Goal: Task Accomplishment & Management: Manage account settings

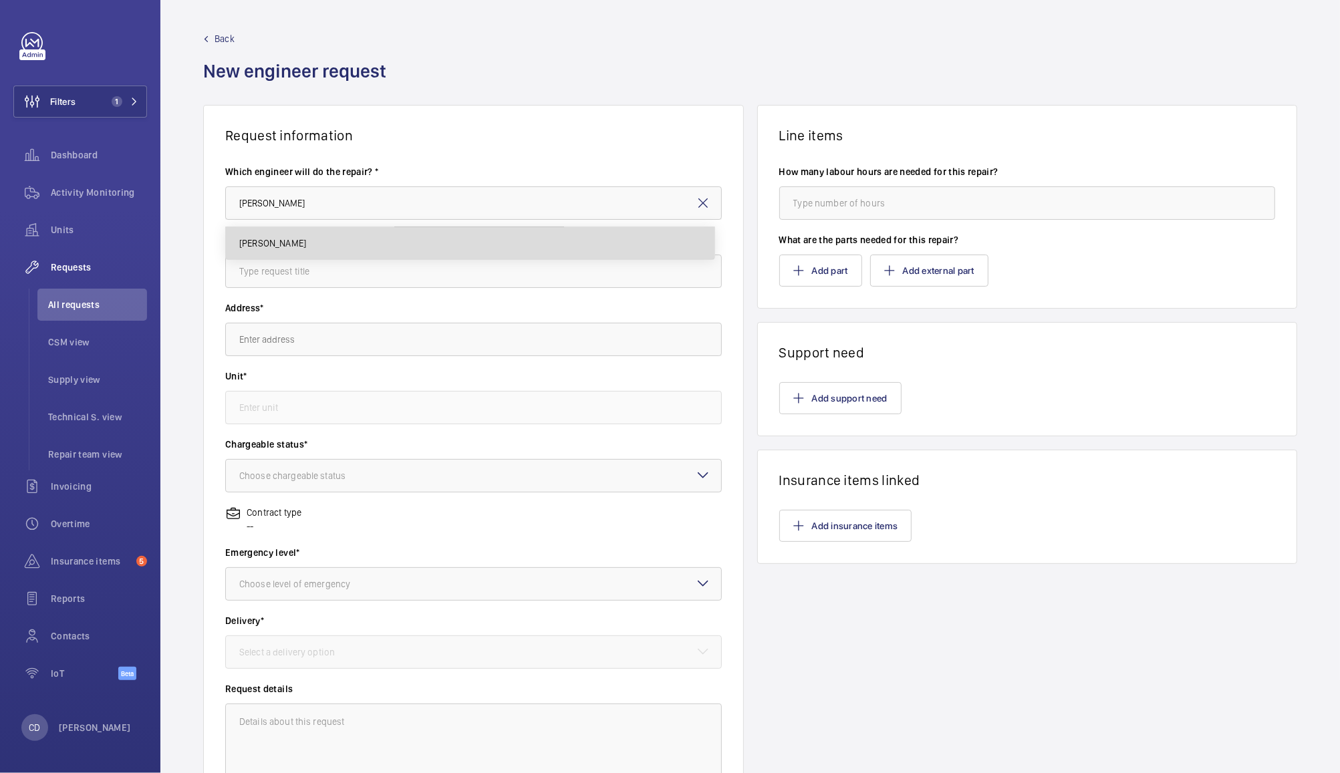
click at [515, 230] on mat-option "[PERSON_NAME]" at bounding box center [470, 243] width 489 height 32
type input "[PERSON_NAME]"
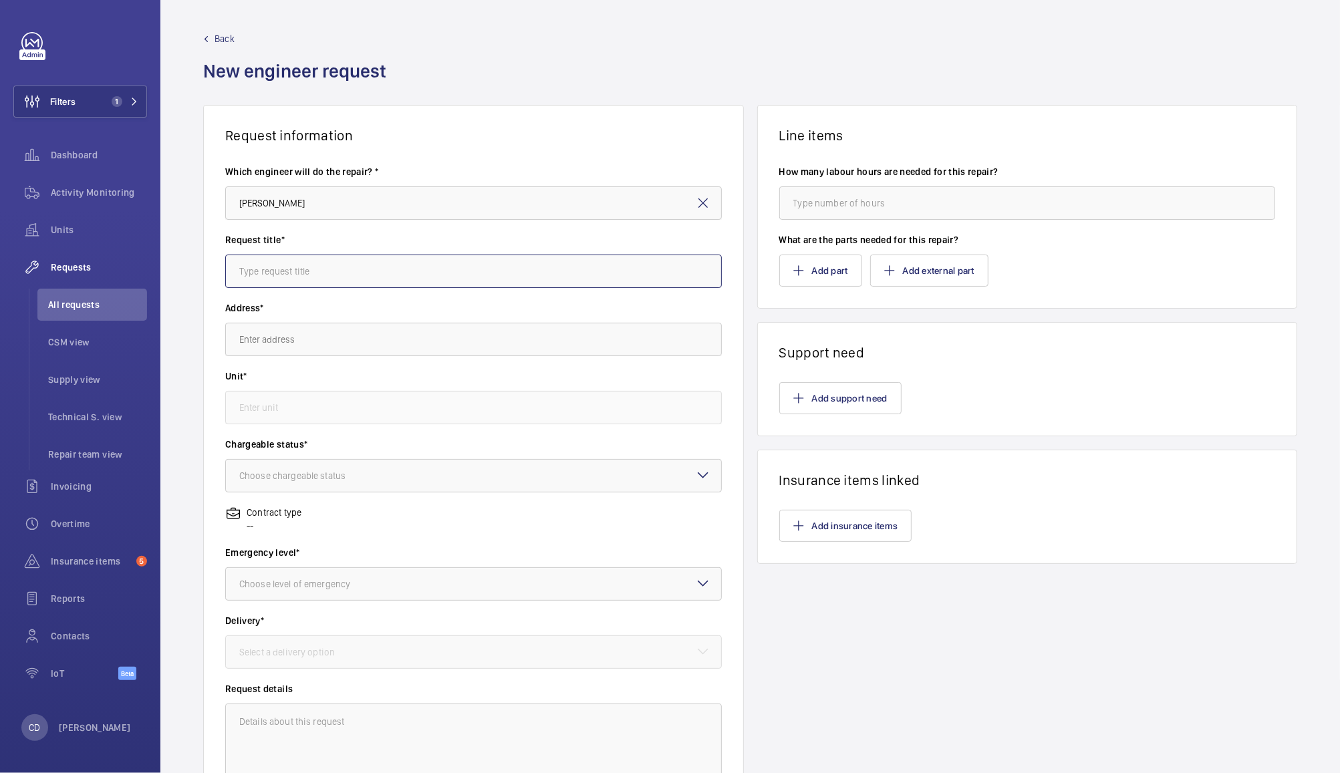
click at [481, 269] on input "text" at bounding box center [473, 271] width 497 height 33
type input "[PERSON_NAME]'s lift 53"
click at [413, 333] on input "text" at bounding box center [473, 339] width 497 height 33
click at [547, 372] on mat-option "Mondelez [STREET_ADDRESS]" at bounding box center [470, 380] width 489 height 32
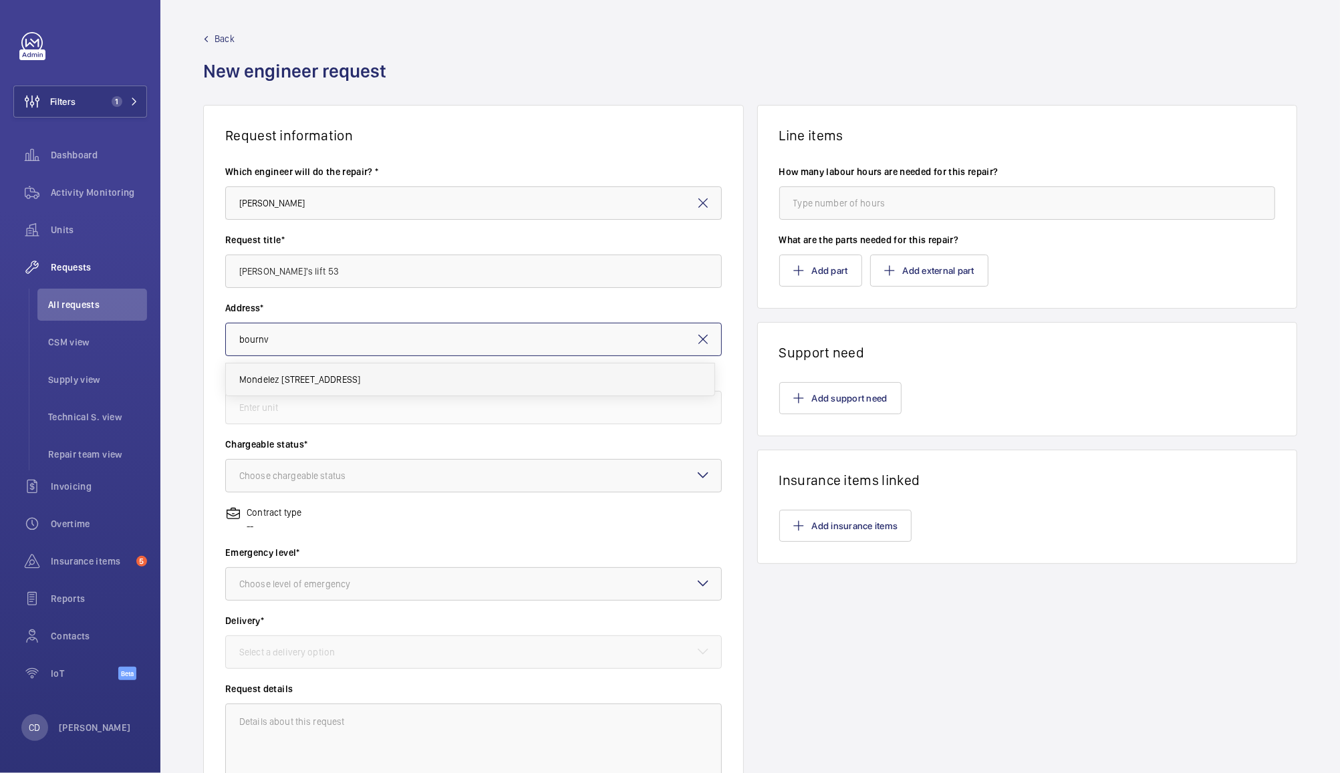
type input "Mondelez [STREET_ADDRESS]"
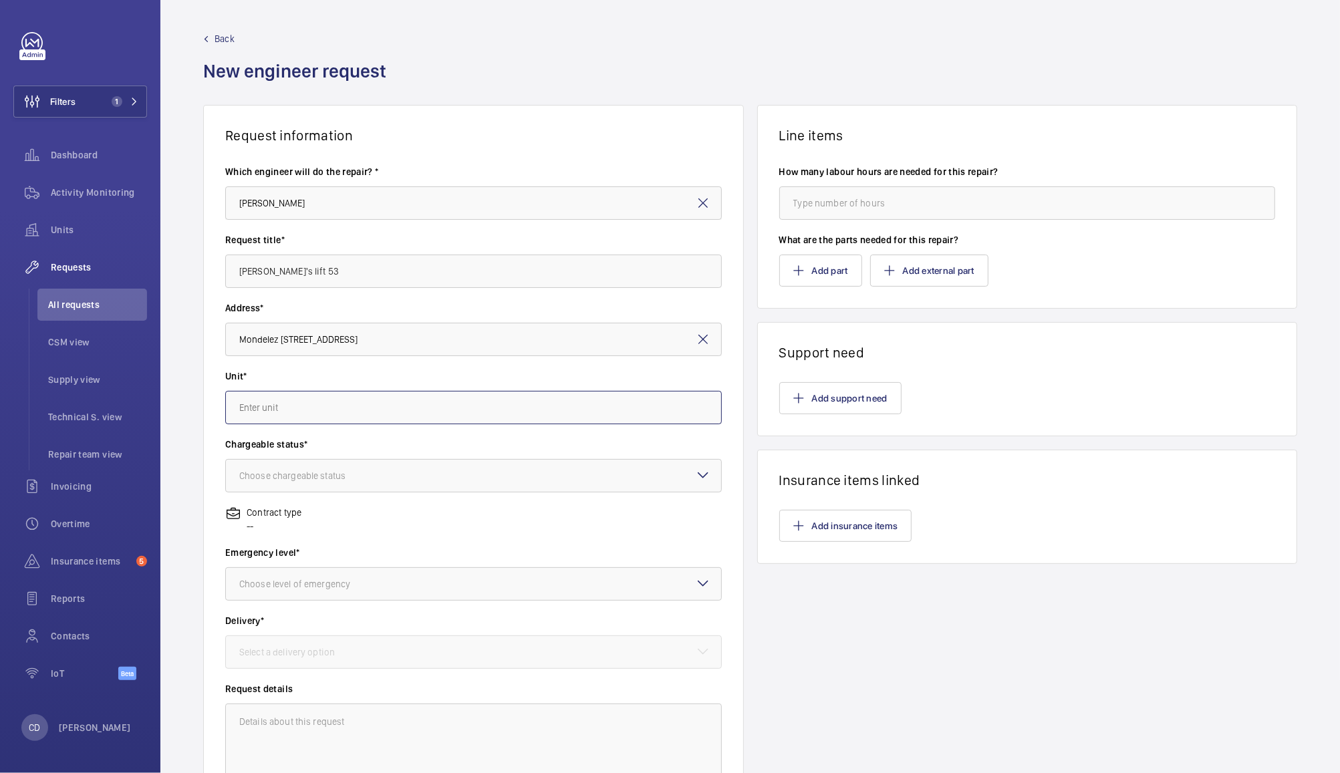
click at [541, 404] on input "text" at bounding box center [473, 407] width 497 height 33
click at [406, 451] on span "79273725 - Lift 53 - Factory - [GEOGRAPHIC_DATA]" at bounding box center [342, 447] width 207 height 13
type input "79273725 - Lift 53 - Factory - [GEOGRAPHIC_DATA]"
click at [422, 471] on div at bounding box center [473, 476] width 495 height 32
click at [416, 515] on span "Chargeable" at bounding box center [473, 516] width 469 height 13
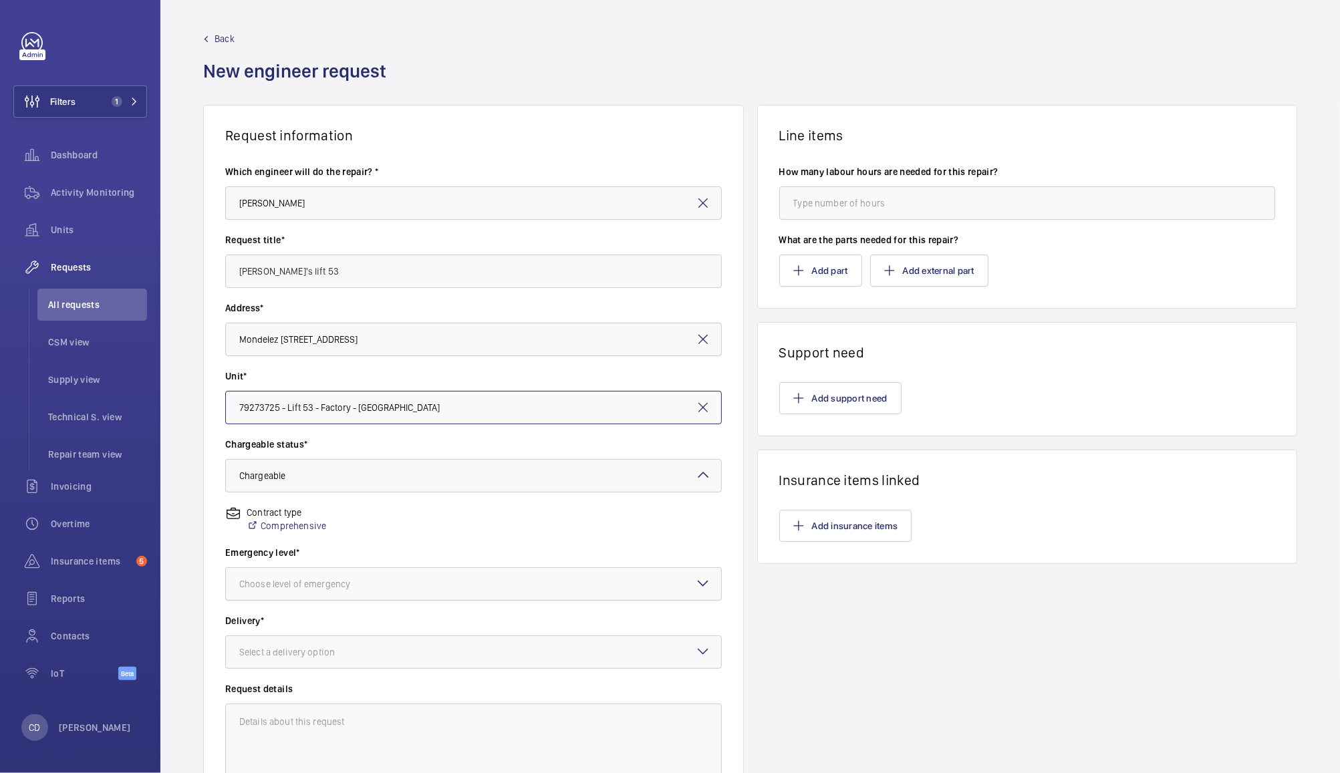
click at [458, 595] on div at bounding box center [473, 584] width 495 height 32
click at [406, 695] on span "Urgent" at bounding box center [473, 690] width 469 height 13
click at [439, 650] on div at bounding box center [473, 652] width 495 height 32
click at [425, 726] on span "On site" at bounding box center [473, 726] width 469 height 13
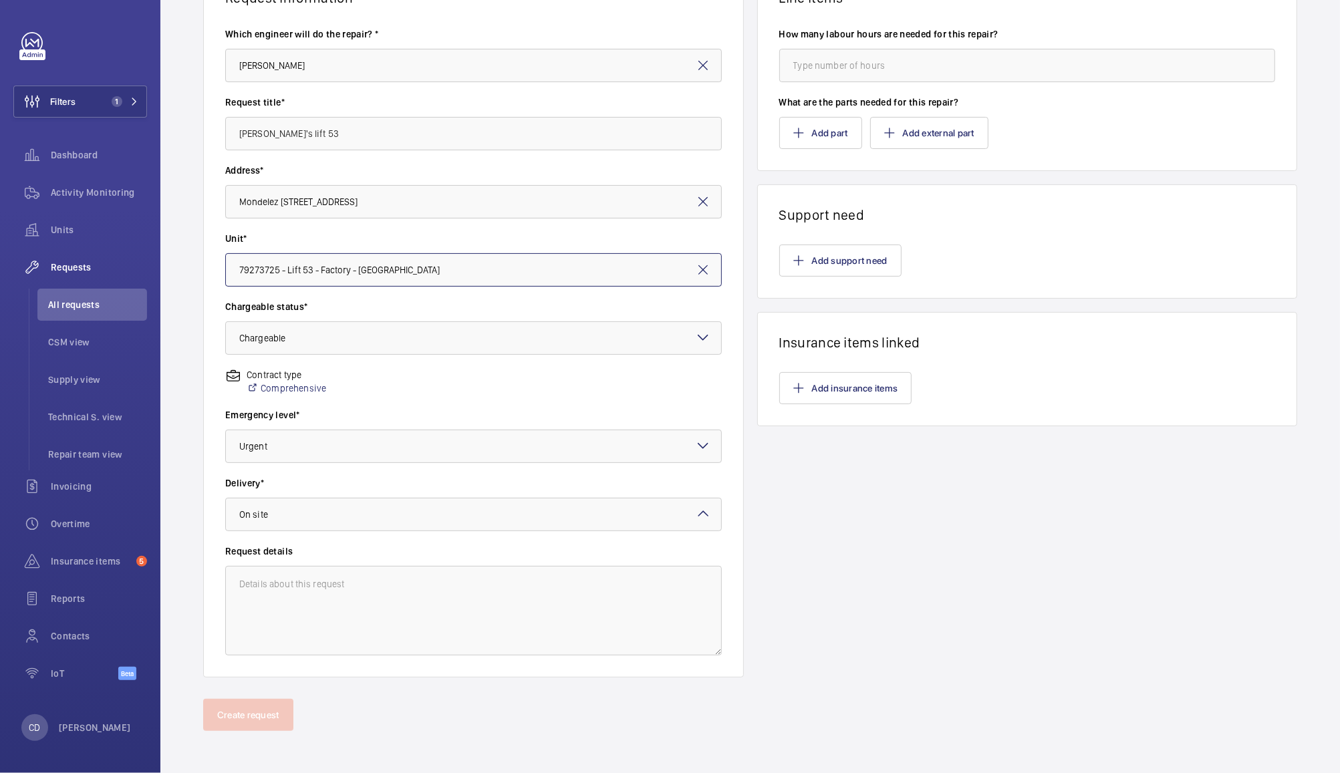
scroll to position [133, 0]
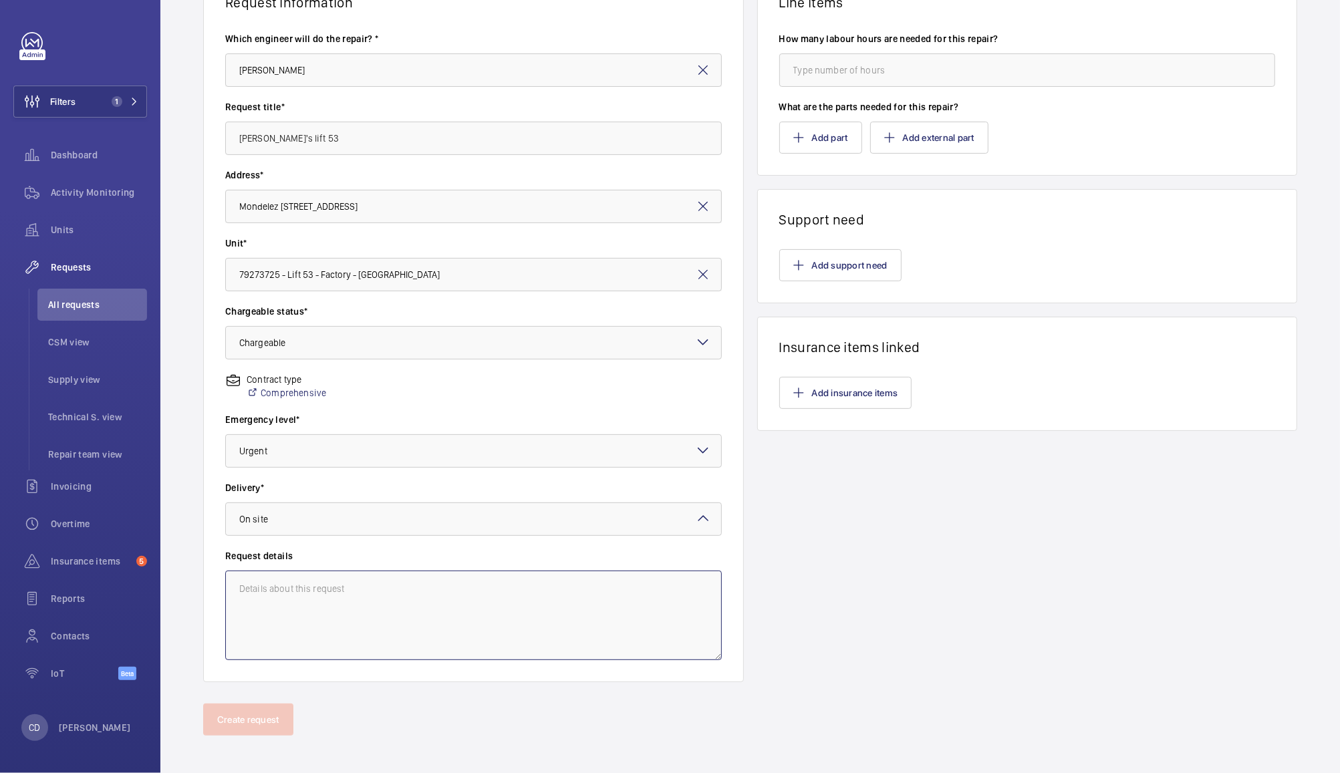
click at [540, 588] on textarea at bounding box center [473, 616] width 497 height 90
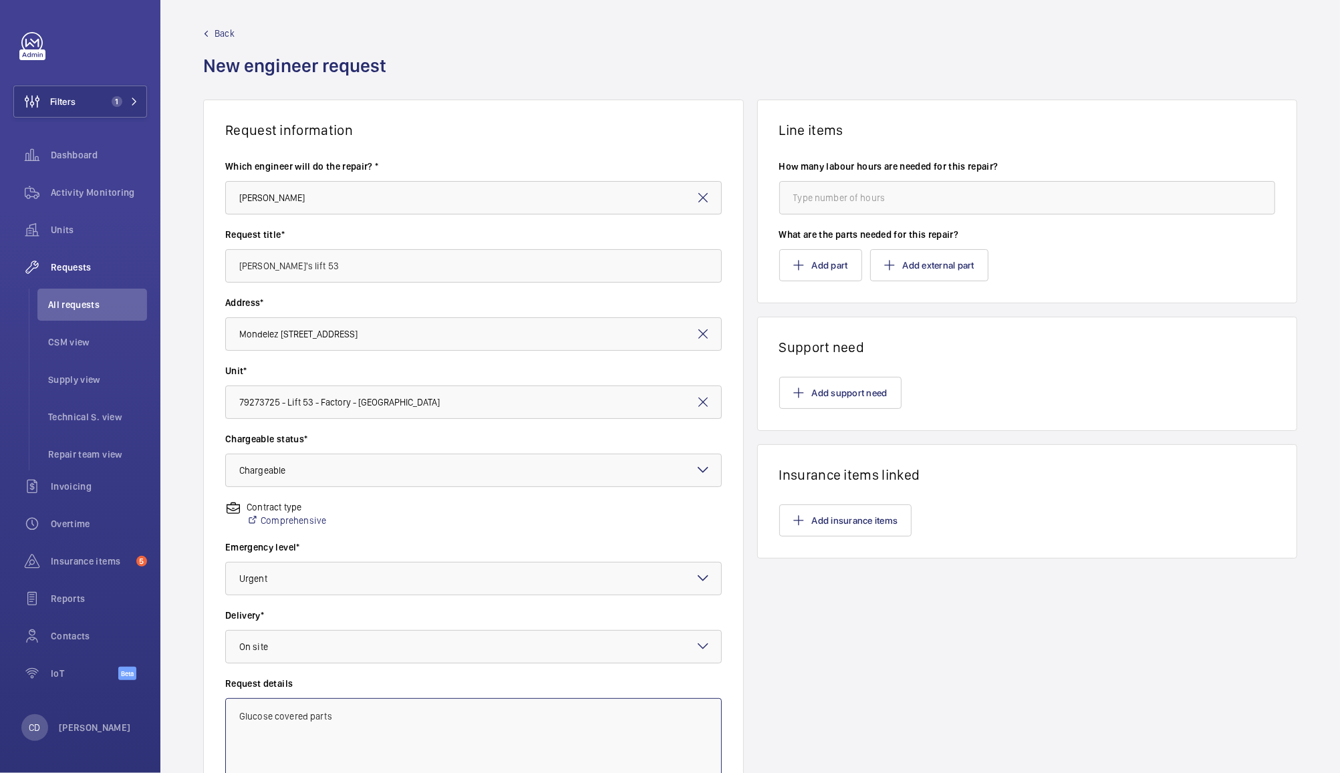
scroll to position [0, 0]
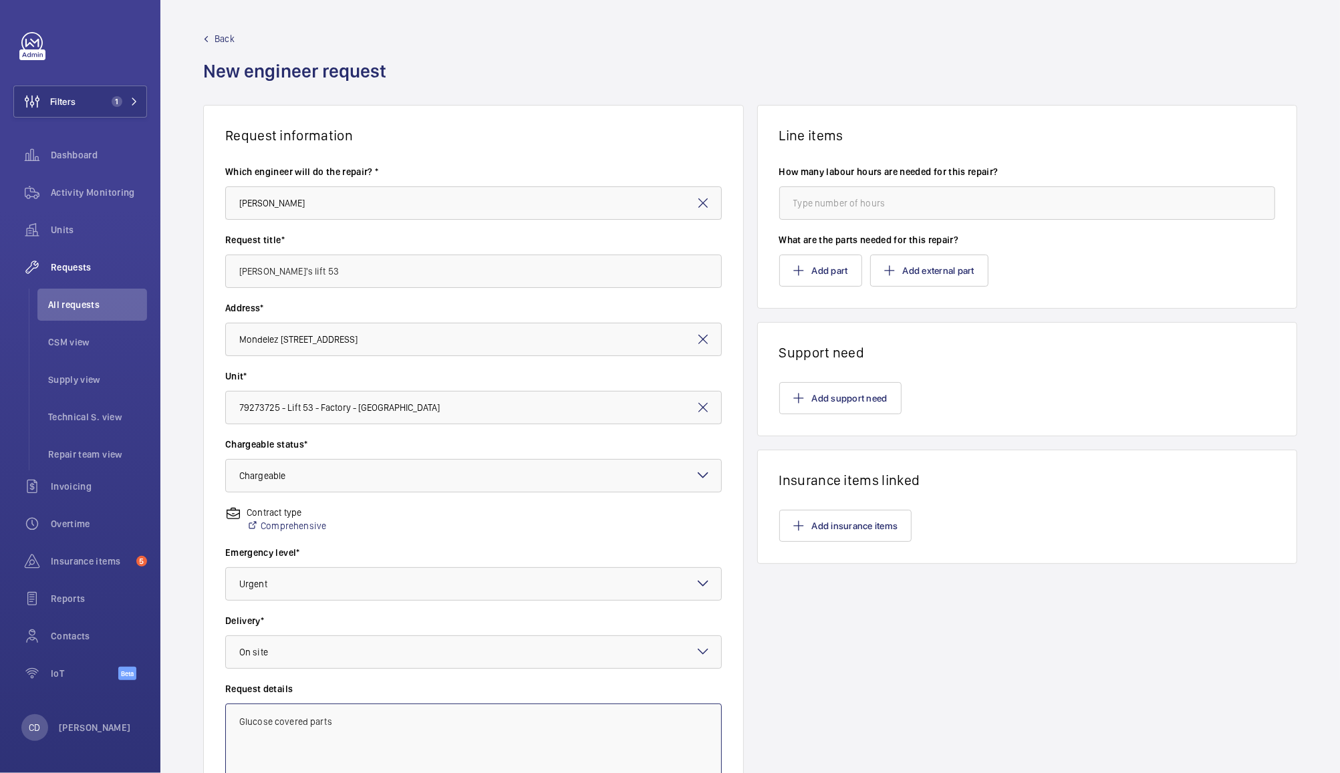
type textarea "Glucose covered parts"
click at [936, 199] on input "number" at bounding box center [1027, 202] width 497 height 33
type input "4"
click at [949, 267] on button "Add external part" at bounding box center [929, 271] width 118 height 32
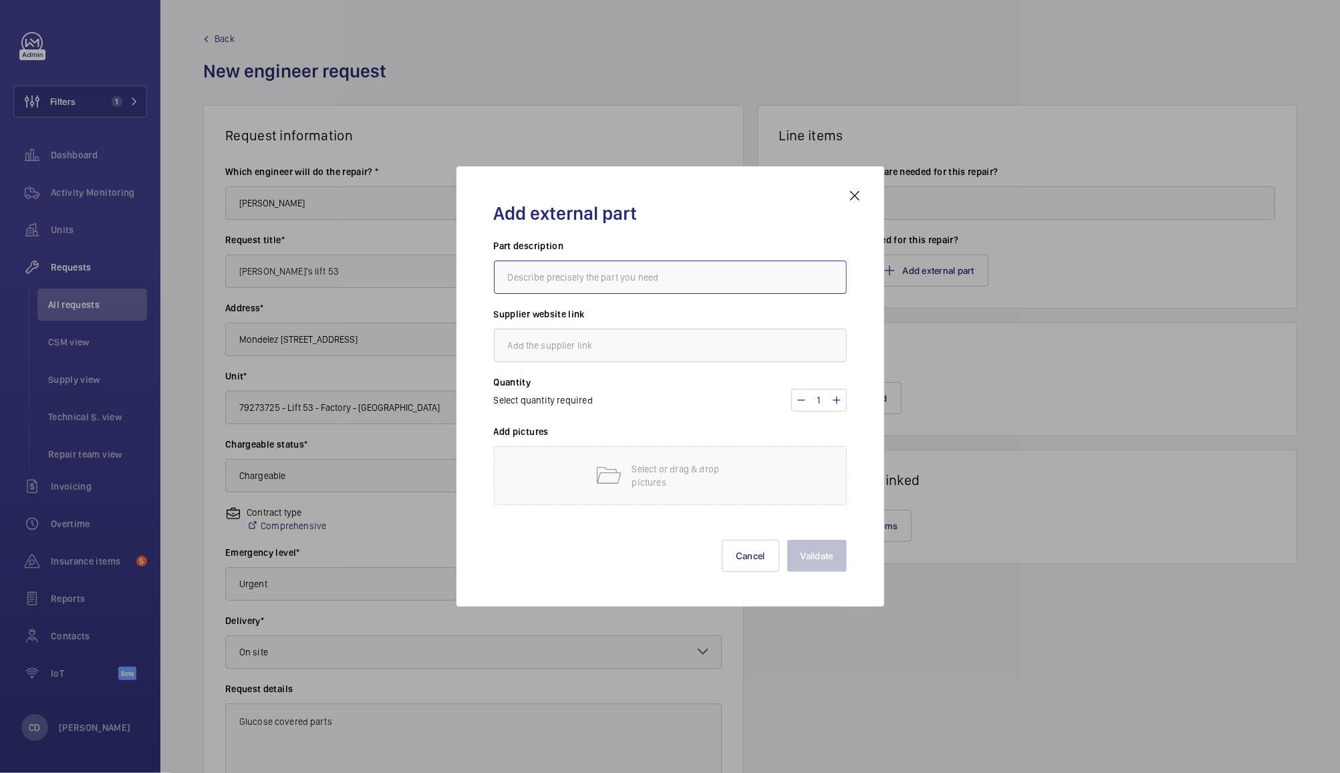
click at [711, 275] on input "text" at bounding box center [670, 277] width 353 height 33
type input "Skate and door operator"
click at [723, 344] on input "text" at bounding box center [670, 345] width 353 height 33
type input "Wittur"
click at [764, 479] on div "Select or drag & drop pictures" at bounding box center [670, 475] width 353 height 59
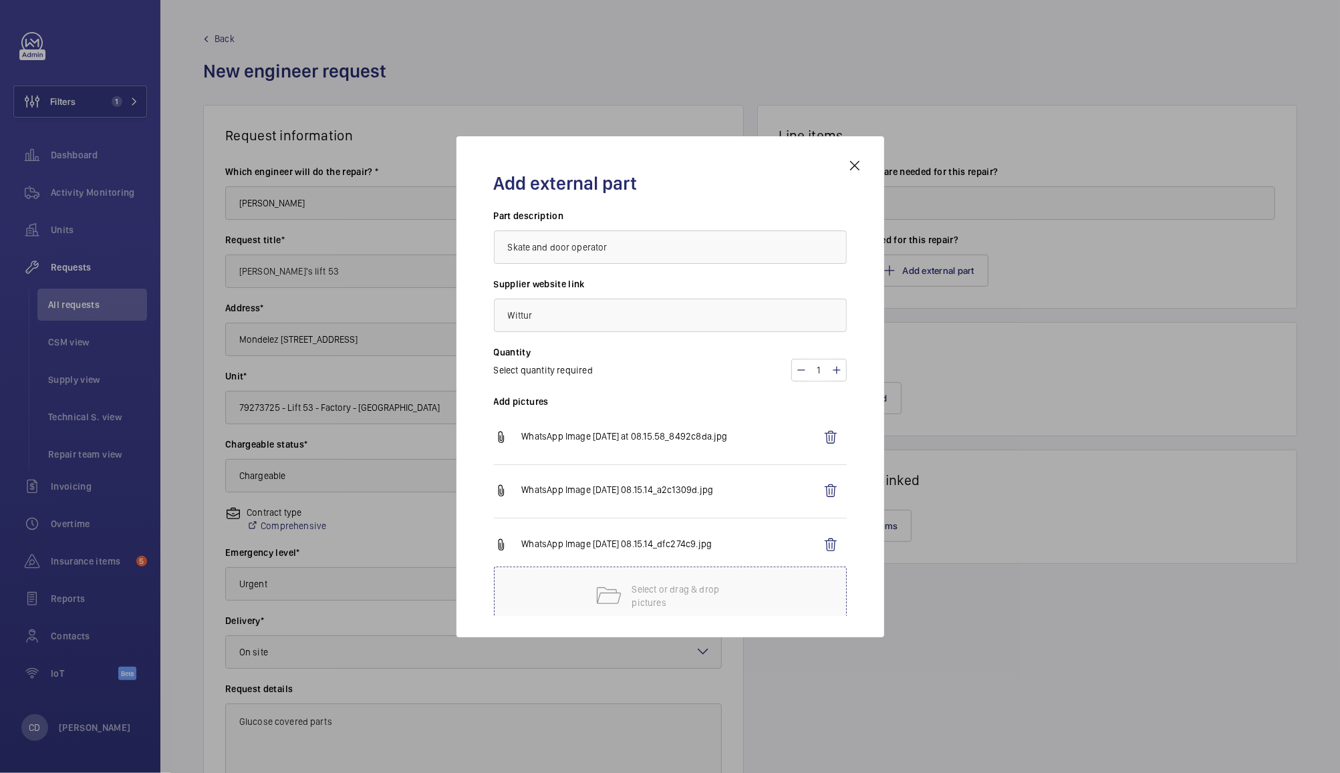
scroll to position [90, 0]
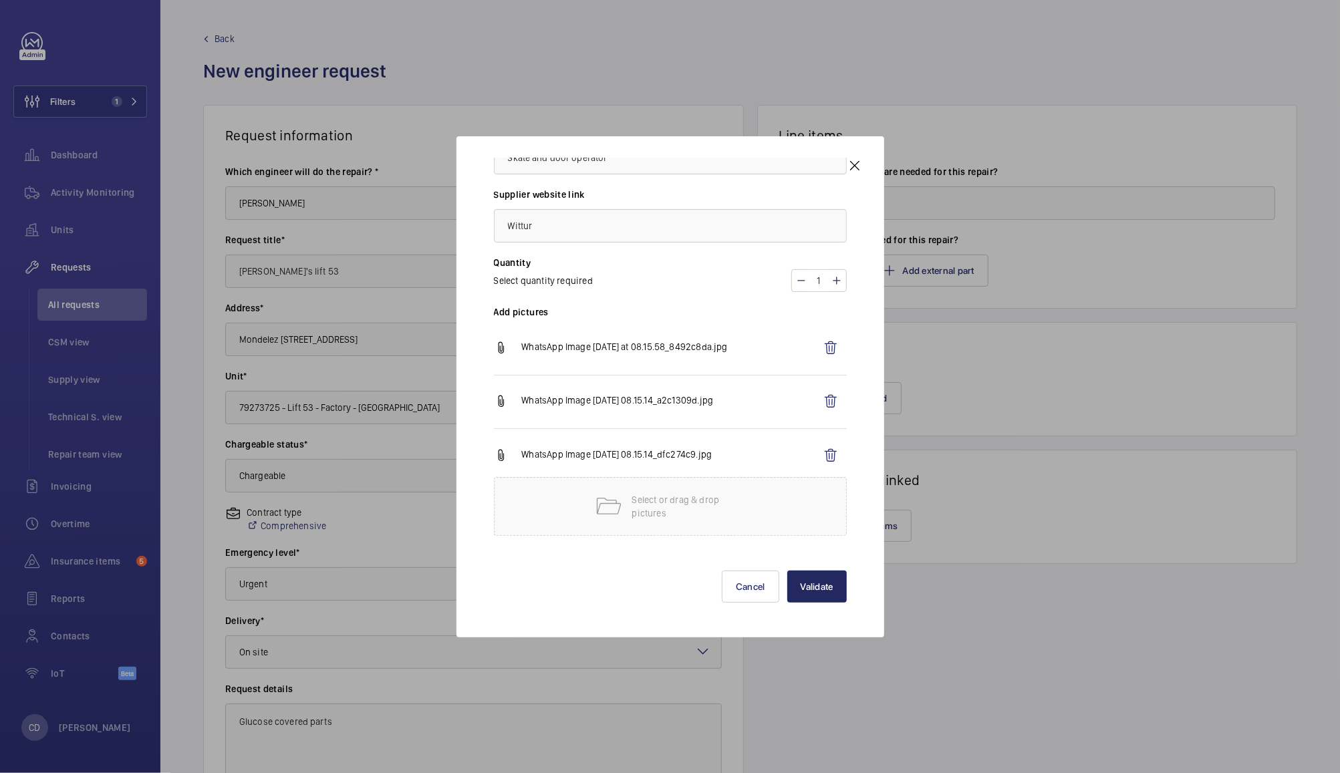
click at [805, 583] on button "Validate" at bounding box center [816, 587] width 59 height 32
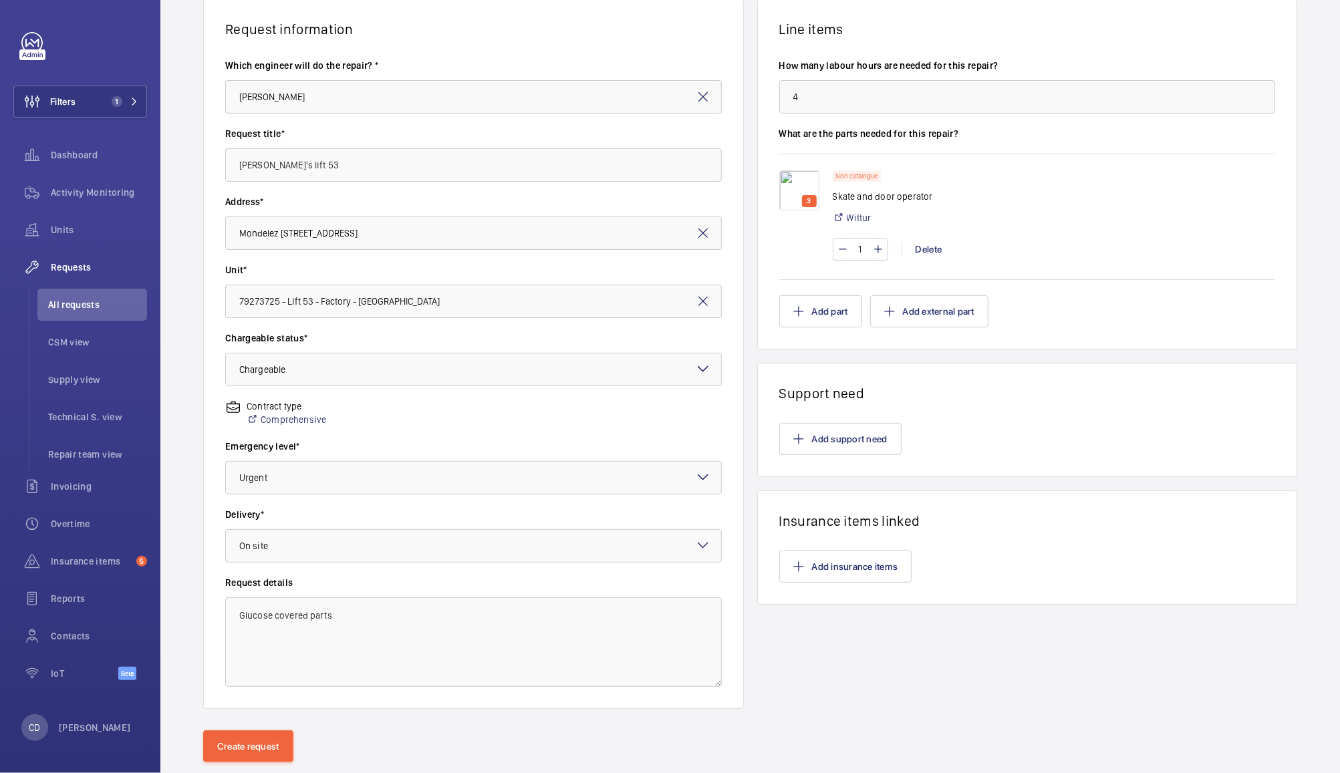
scroll to position [138, 0]
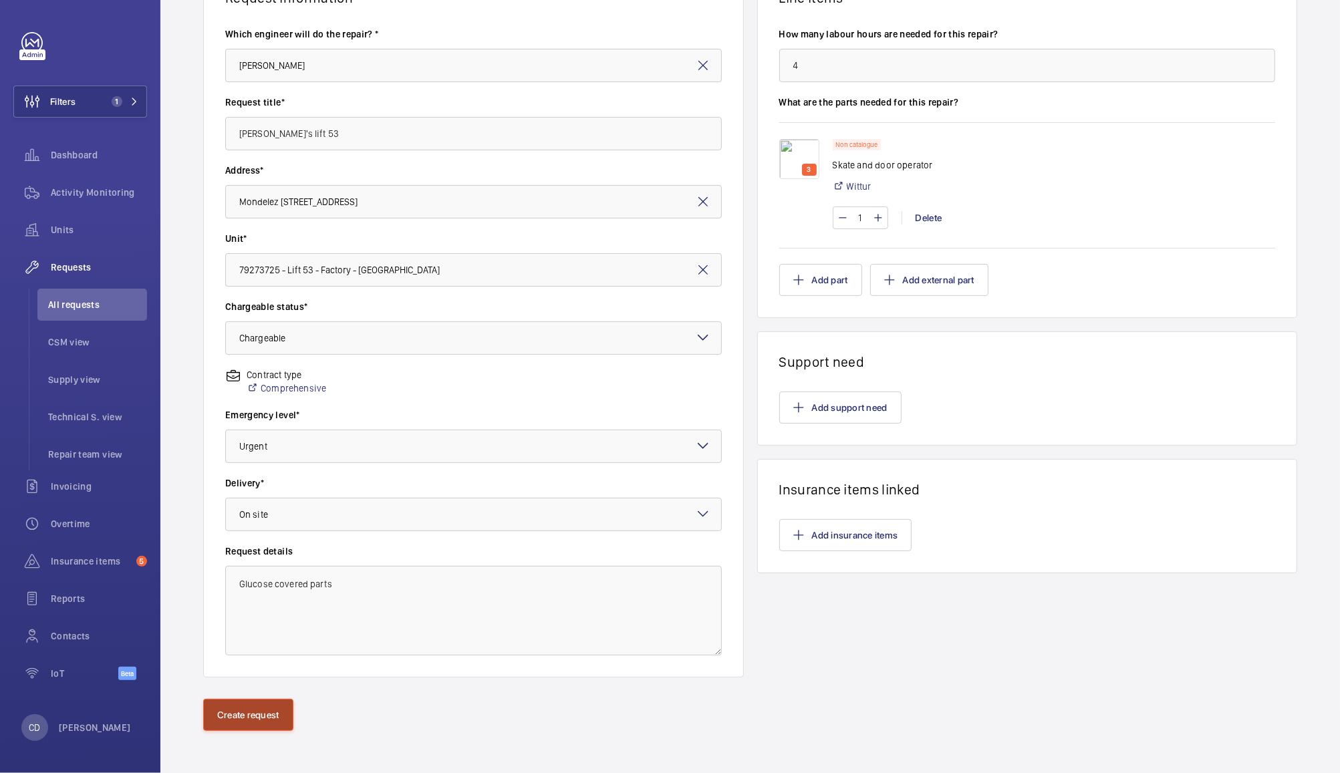
click at [257, 712] on button "Create request" at bounding box center [248, 715] width 90 height 32
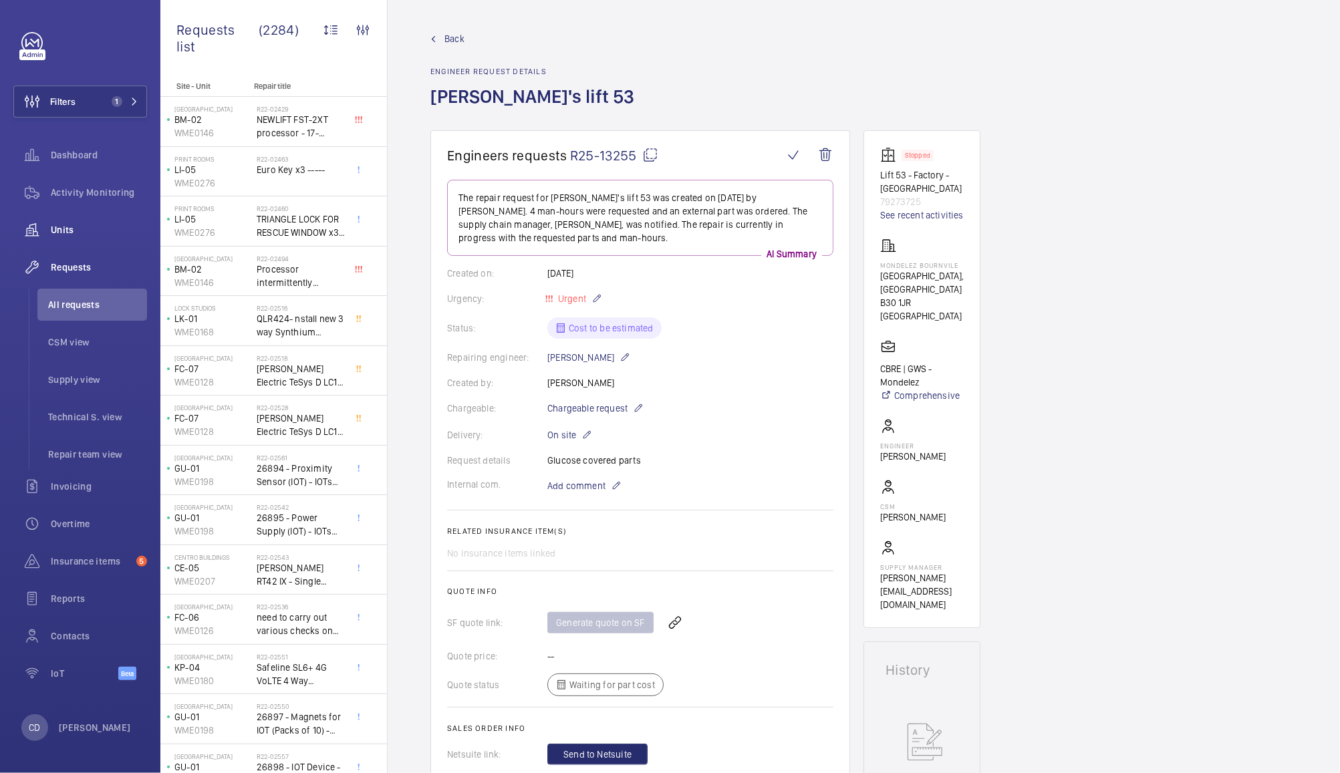
click at [65, 230] on span "Units" at bounding box center [99, 229] width 96 height 13
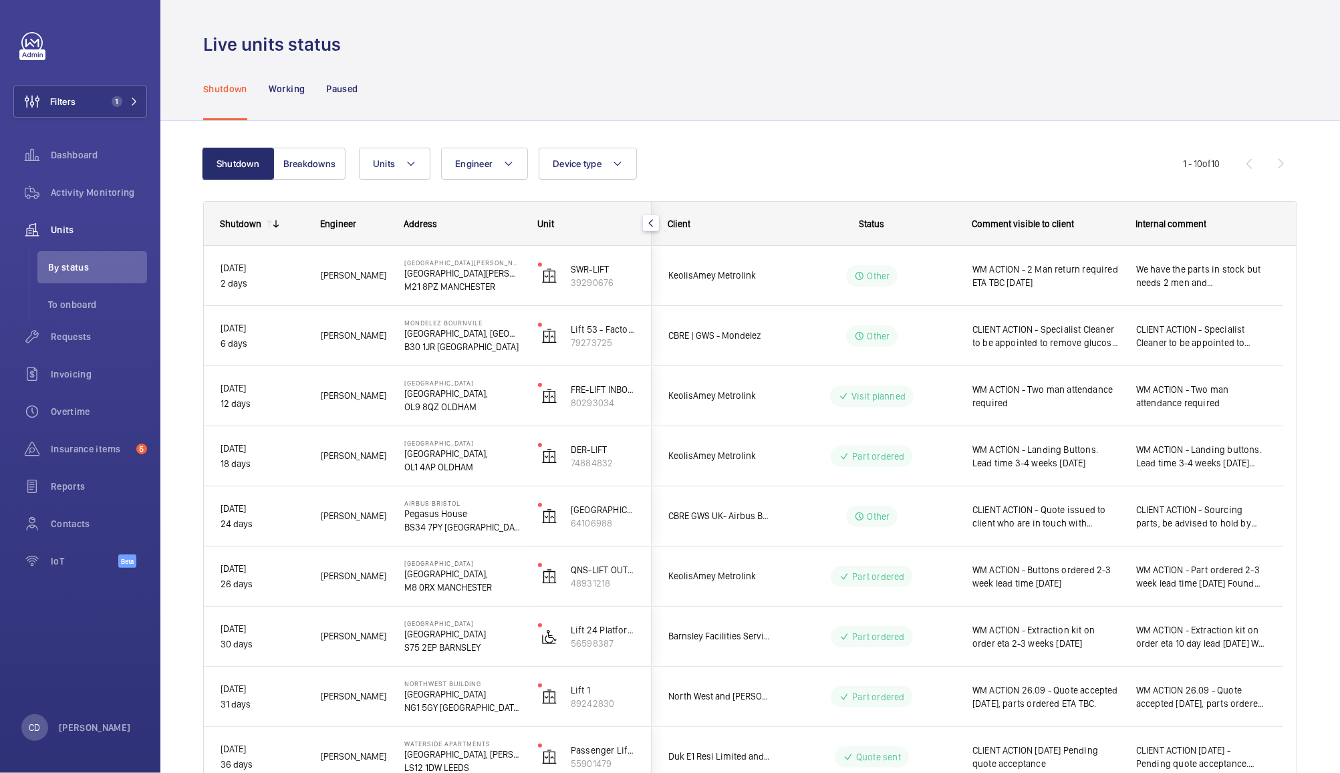
click at [1089, 330] on span "CLIENT ACTION - Specialist Cleaner to be appointed to remove glucose from lift …" at bounding box center [1045, 336] width 146 height 27
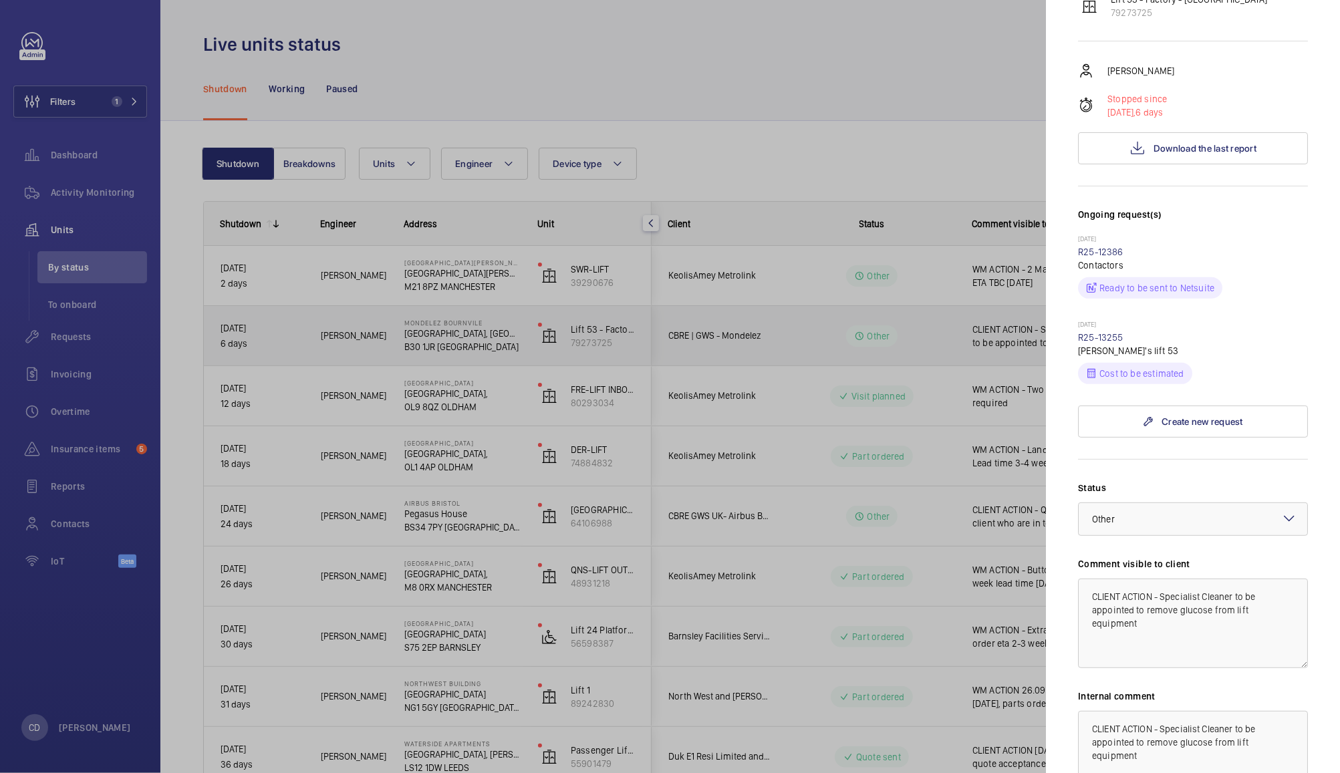
scroll to position [228, 0]
click at [1110, 577] on textarea "CLIENT ACTION - Specialist Cleaner to be appointed to remove glucose from lift …" at bounding box center [1193, 622] width 230 height 90
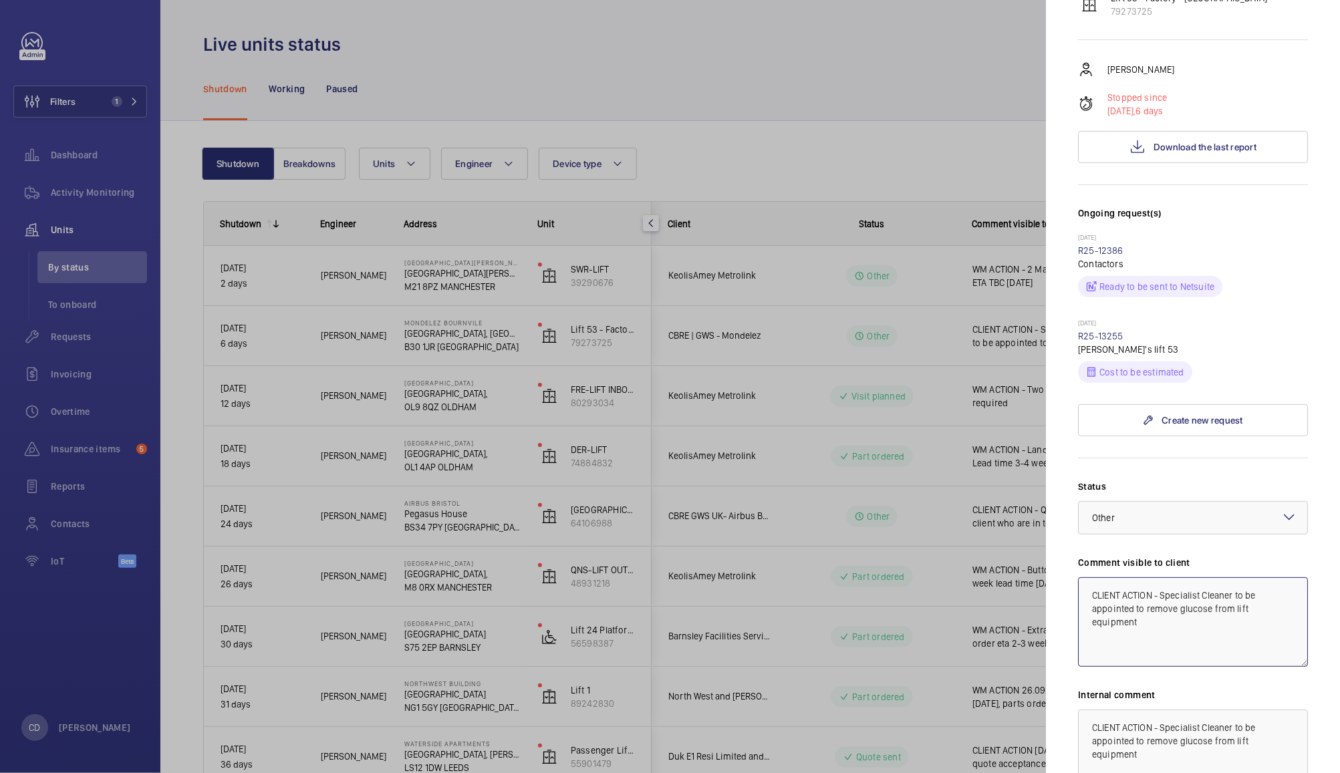
click at [1105, 577] on textarea "CLIENT ACTION - Specialist Cleaner to be appointed to remove glucose from lift …" at bounding box center [1193, 622] width 230 height 90
click at [1168, 577] on textarea "WM ACTION - Specialist Cleaner to be appointed to remove glucose from lift equi…" at bounding box center [1193, 622] width 230 height 90
click at [1167, 577] on textarea "WM ACTION - Specialist Cleaner to be appointed to remove glucose from lift equi…" at bounding box center [1193, 622] width 230 height 90
type textarea "WM ACTION - New Skate required due to glucose damage"
paste textarea "WM ACTION - New Skate required due to glucose damage"
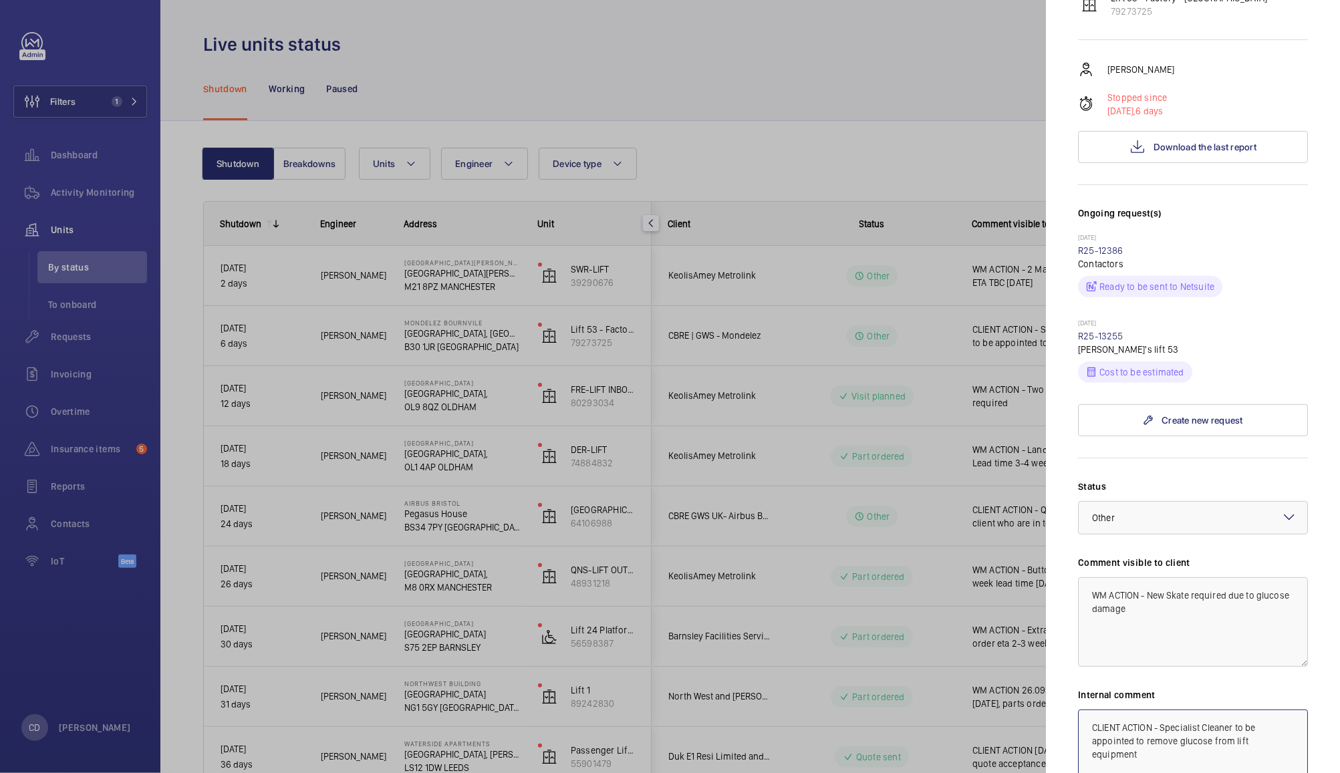
type textarea "WM ACTION - New Skate required due to glucose damage"
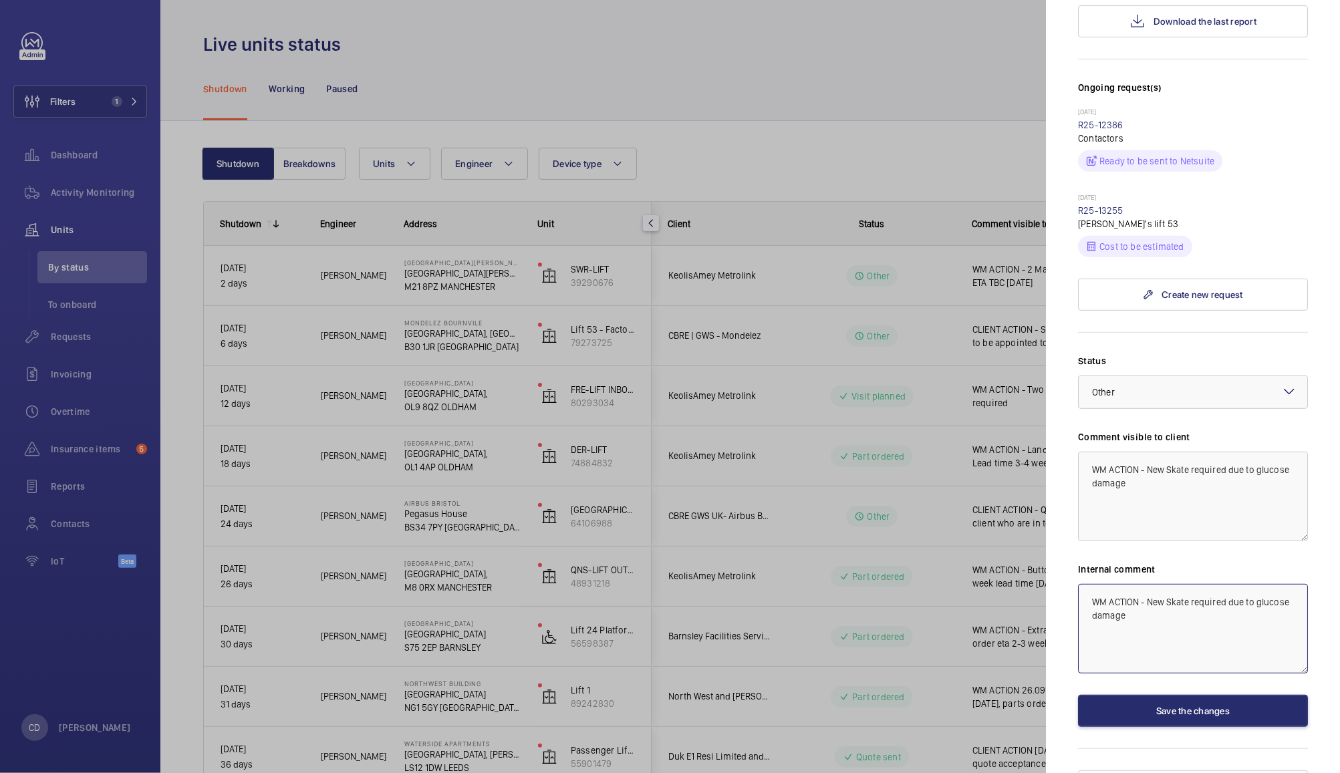
scroll to position [353, 0]
click at [1228, 696] on button "Save the changes" at bounding box center [1193, 712] width 230 height 32
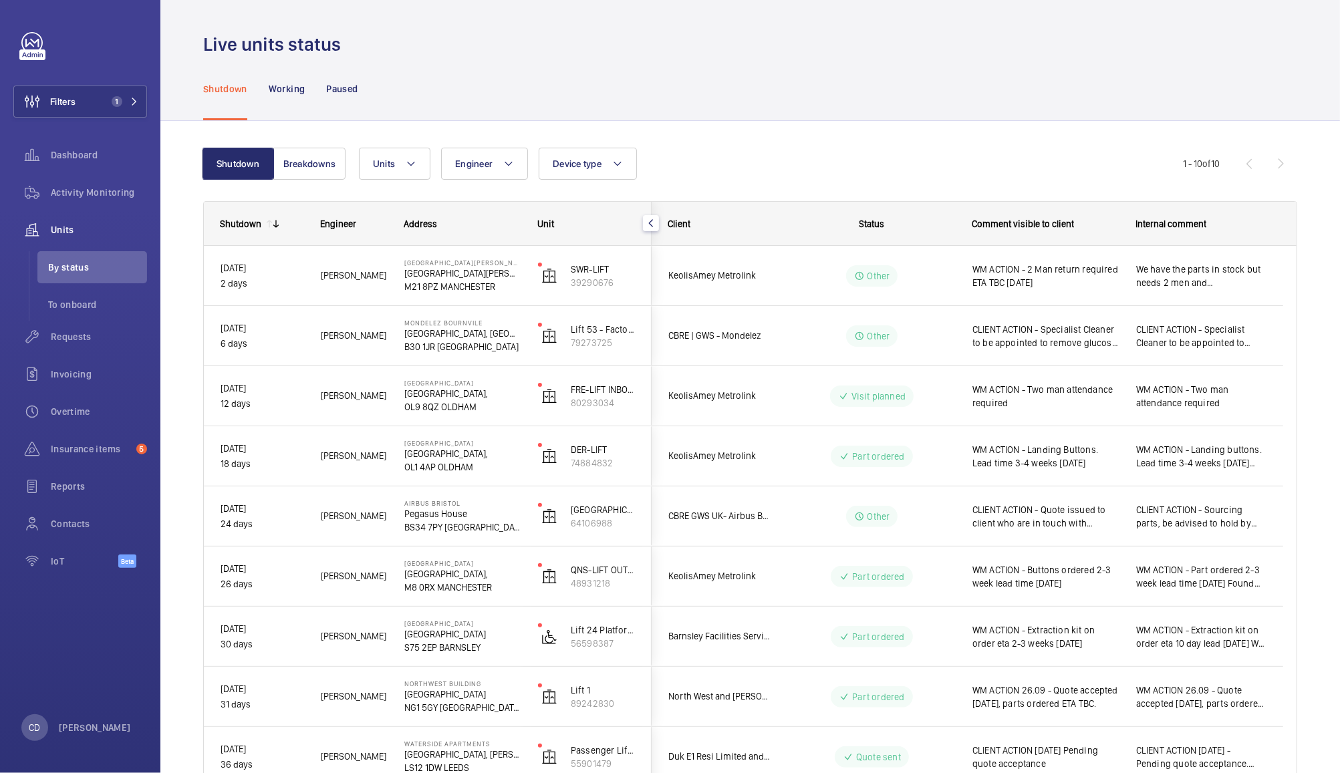
scroll to position [0, 0]
click at [930, 345] on wm-front-pills-cell "Other" at bounding box center [872, 335] width 166 height 21
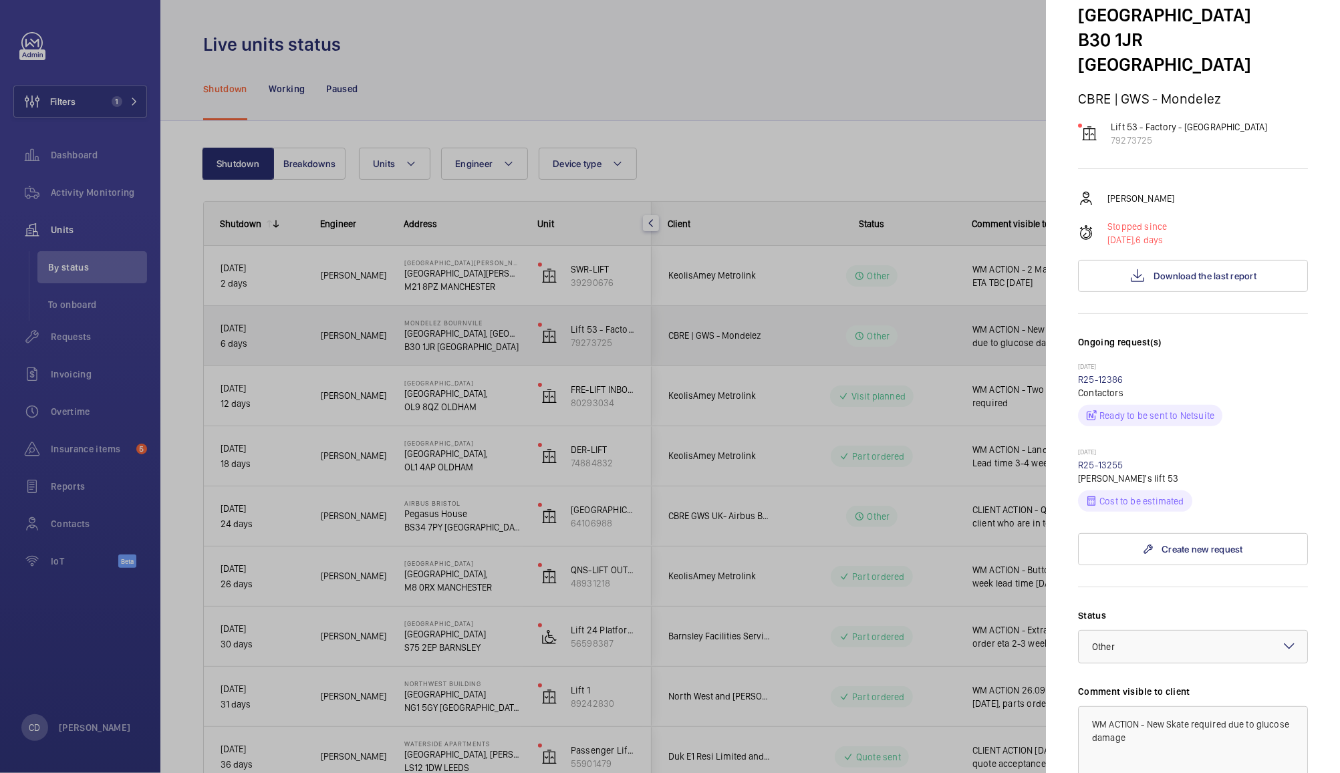
scroll to position [115, 0]
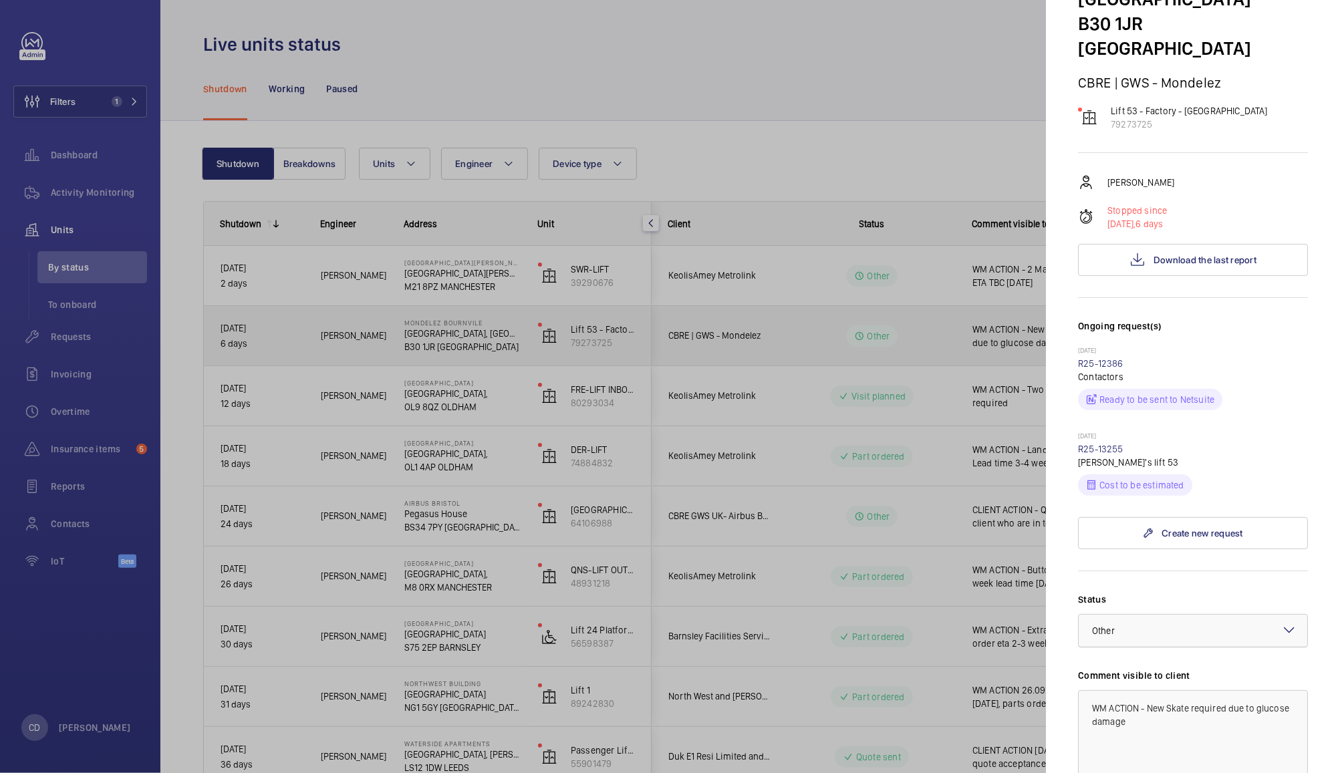
click at [1185, 619] on div at bounding box center [1193, 631] width 229 height 32
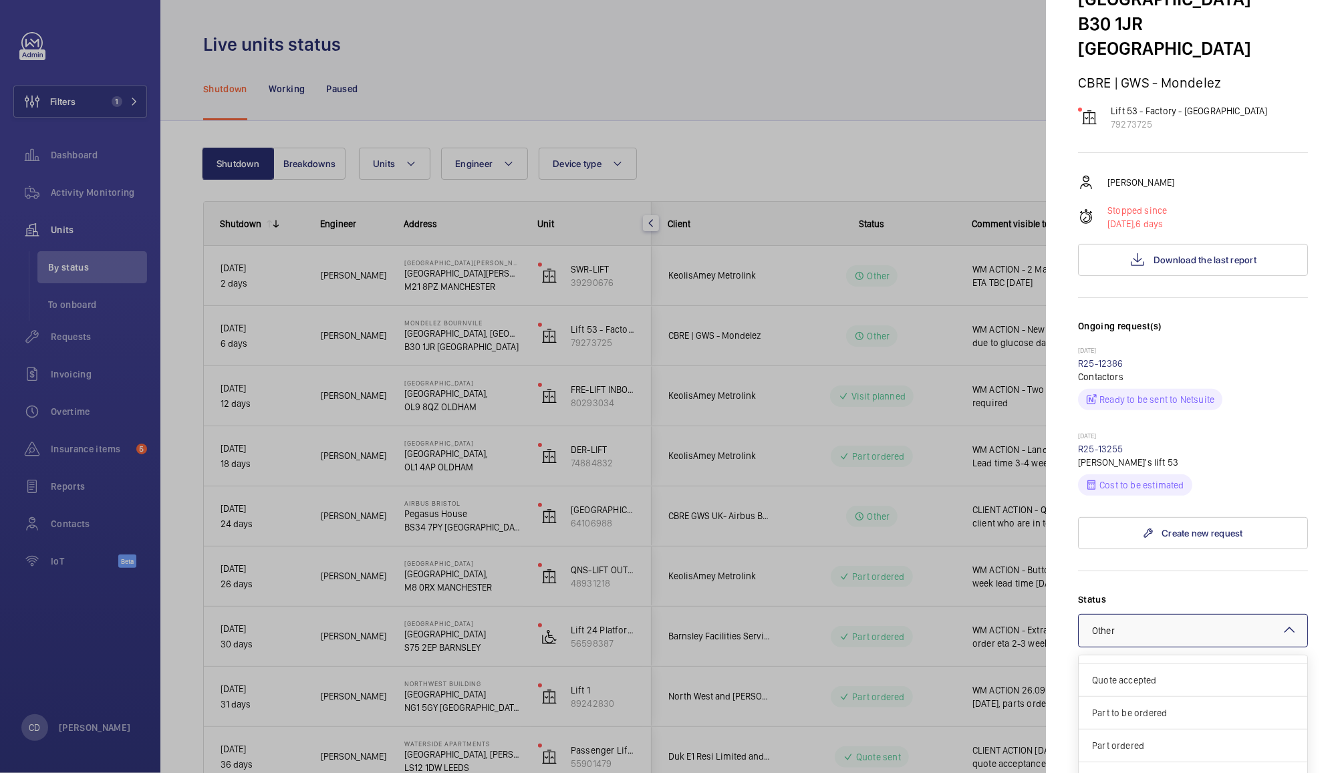
scroll to position [55, 0]
click at [1151, 708] on span "Part to be ordered" at bounding box center [1193, 714] width 202 height 13
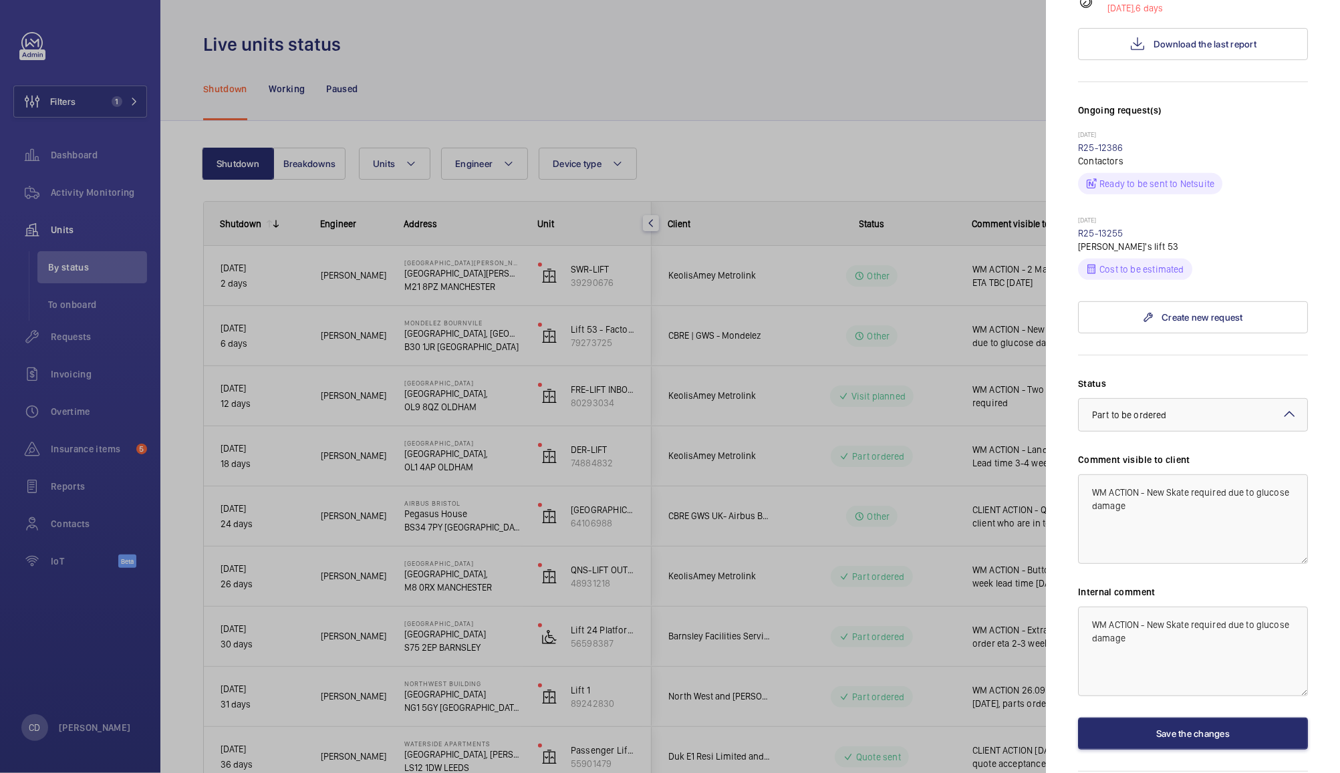
scroll to position [331, 0]
click at [1215, 719] on button "Save the changes" at bounding box center [1193, 733] width 230 height 32
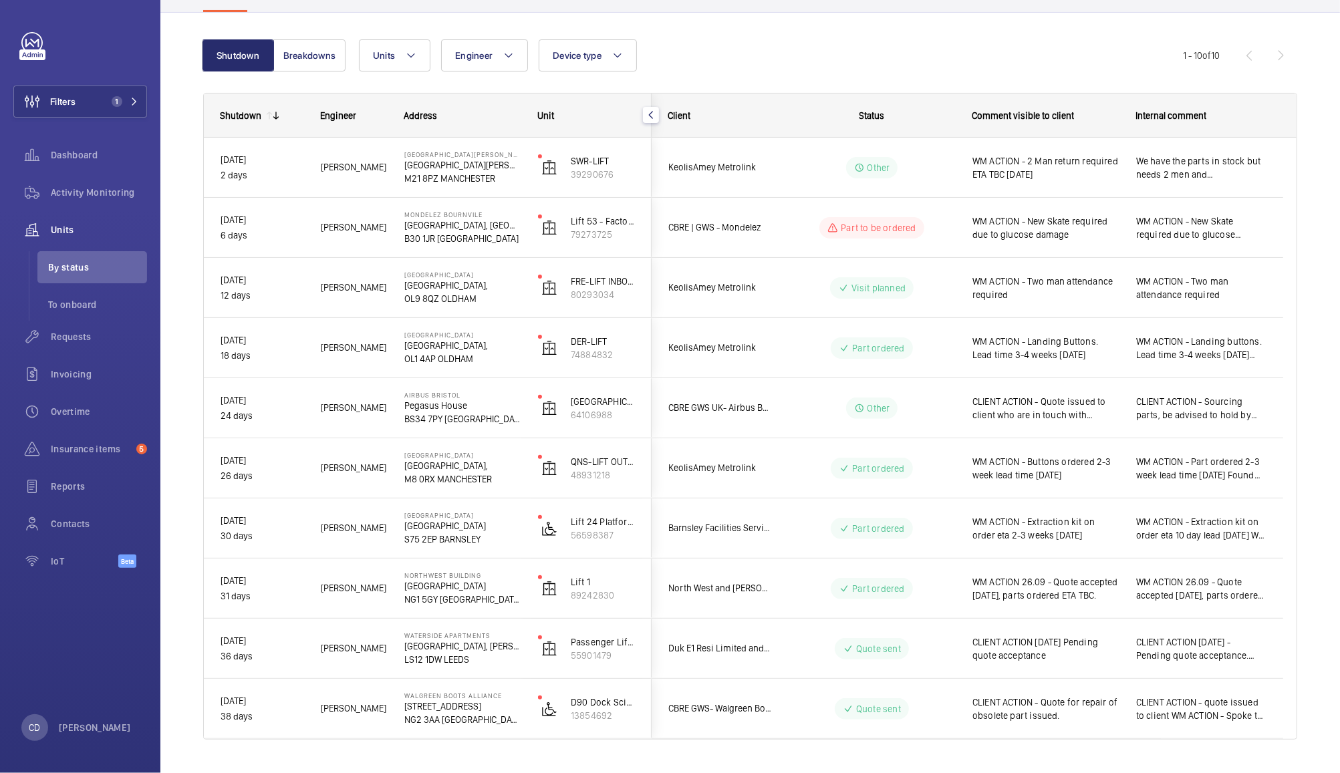
scroll to position [0, 0]
